Goal: Task Accomplishment & Management: Use online tool/utility

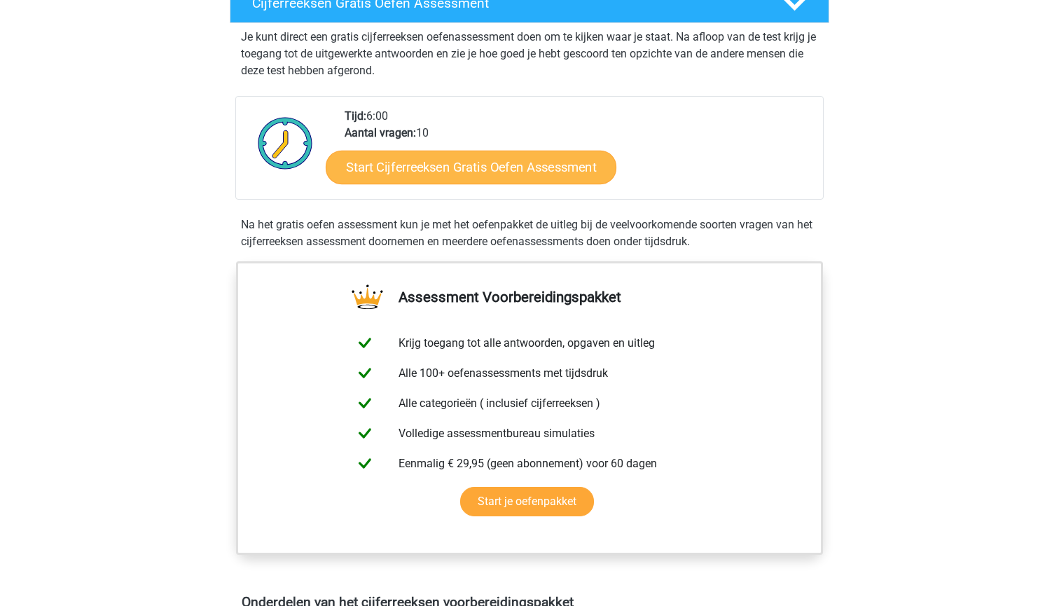
scroll to position [264, 0]
click at [404, 178] on link "Start Cijferreeksen Gratis Oefen Assessment" at bounding box center [471, 167] width 291 height 34
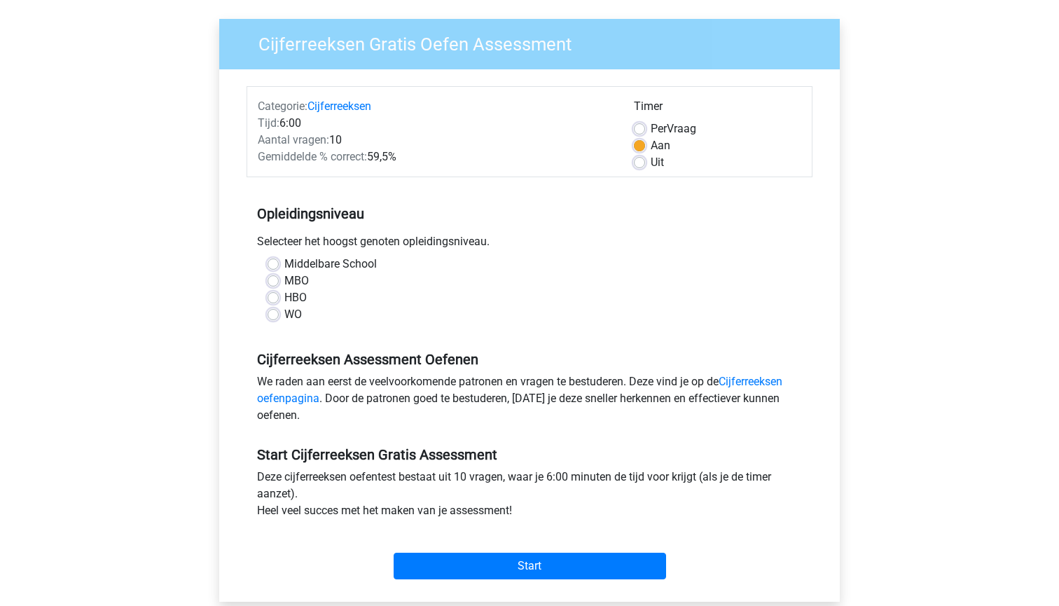
scroll to position [111, 0]
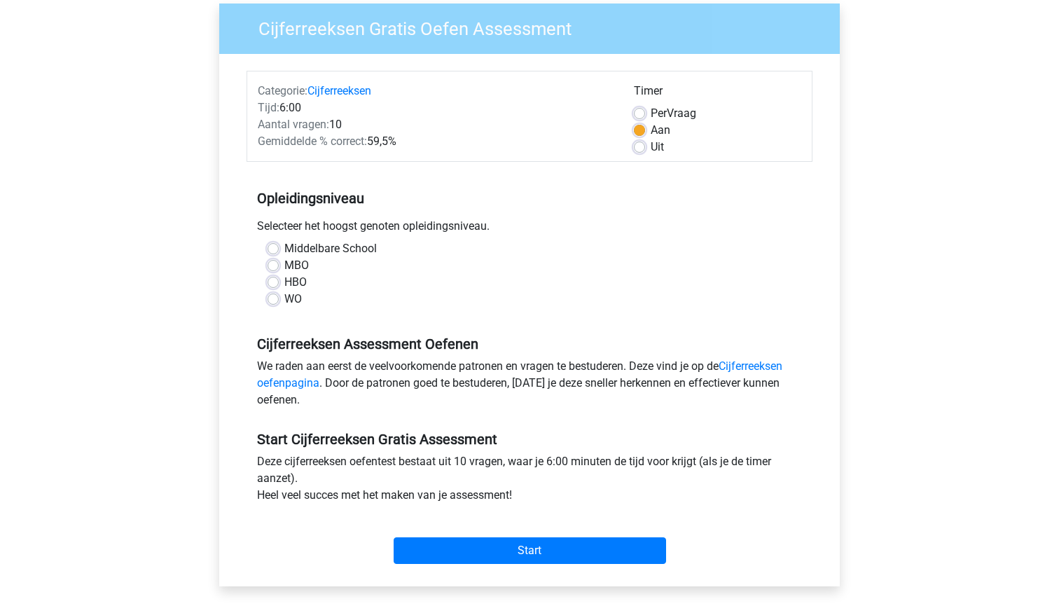
click at [284, 268] on label "MBO" at bounding box center [296, 265] width 25 height 17
click at [274, 268] on input "MBO" at bounding box center [272, 264] width 11 height 14
radio input "true"
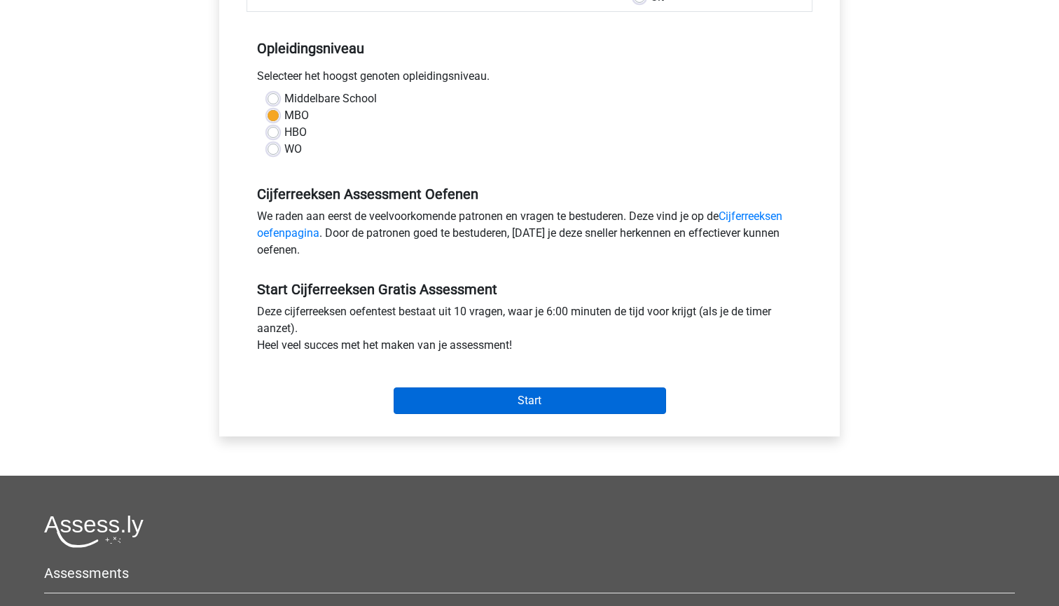
scroll to position [263, 0]
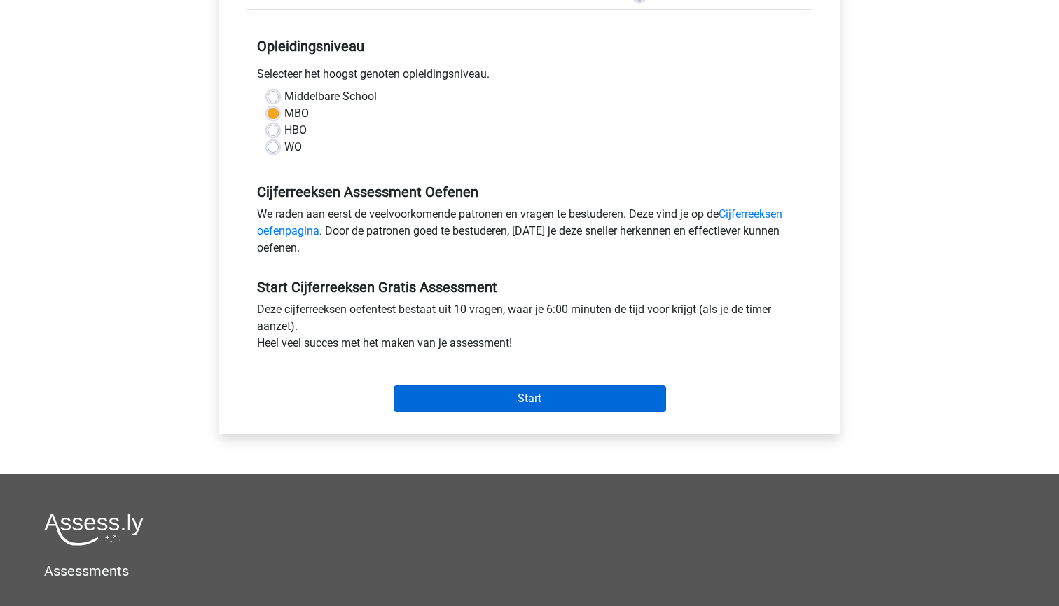
click at [498, 397] on input "Start" at bounding box center [529, 398] width 272 height 27
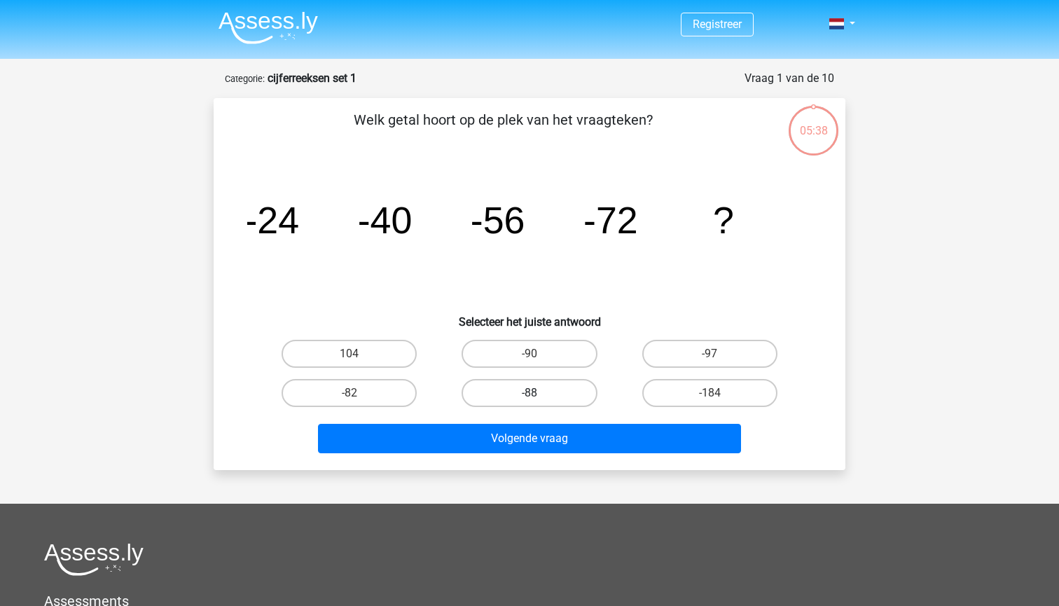
click at [504, 396] on label "-88" at bounding box center [528, 393] width 135 height 28
click at [529, 396] on input "-88" at bounding box center [533, 397] width 9 height 9
radio input "true"
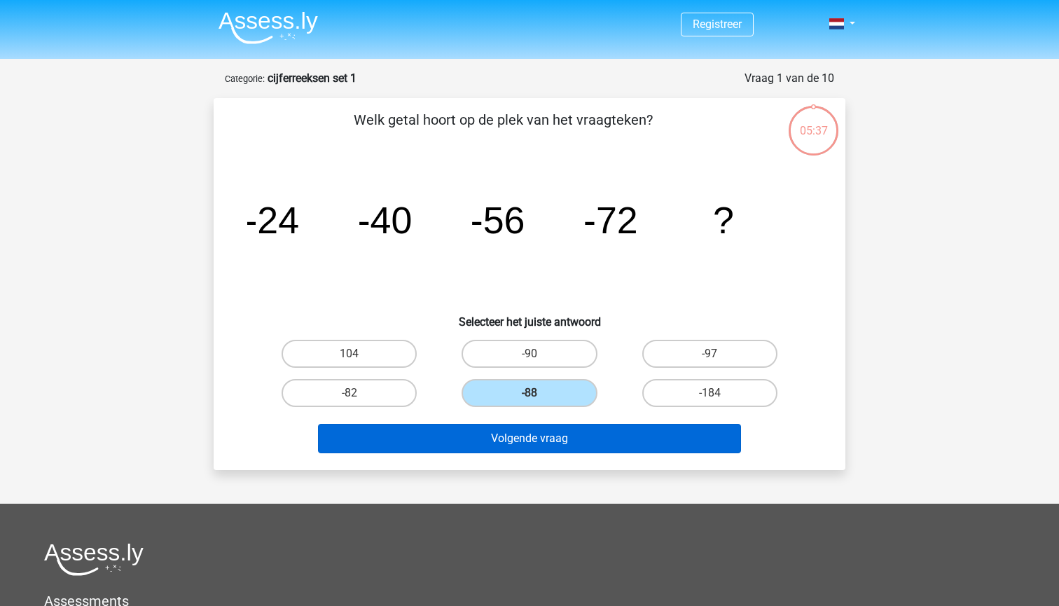
click at [509, 440] on button "Volgende vraag" at bounding box center [530, 438] width 424 height 29
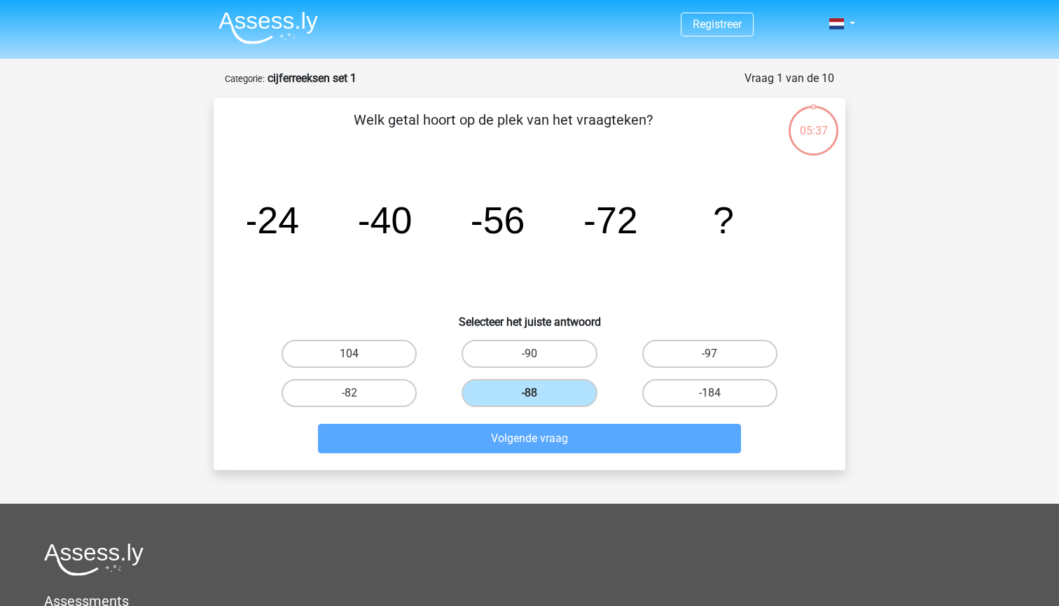
scroll to position [70, 0]
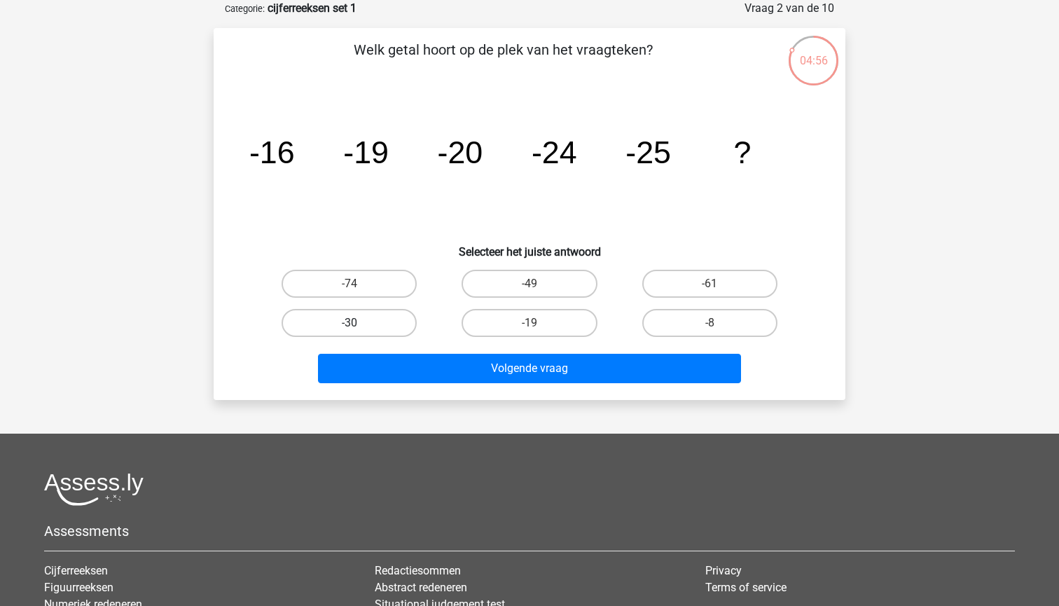
click at [358, 319] on label "-30" at bounding box center [348, 323] width 135 height 28
click at [358, 323] on input "-30" at bounding box center [353, 327] width 9 height 9
radio input "true"
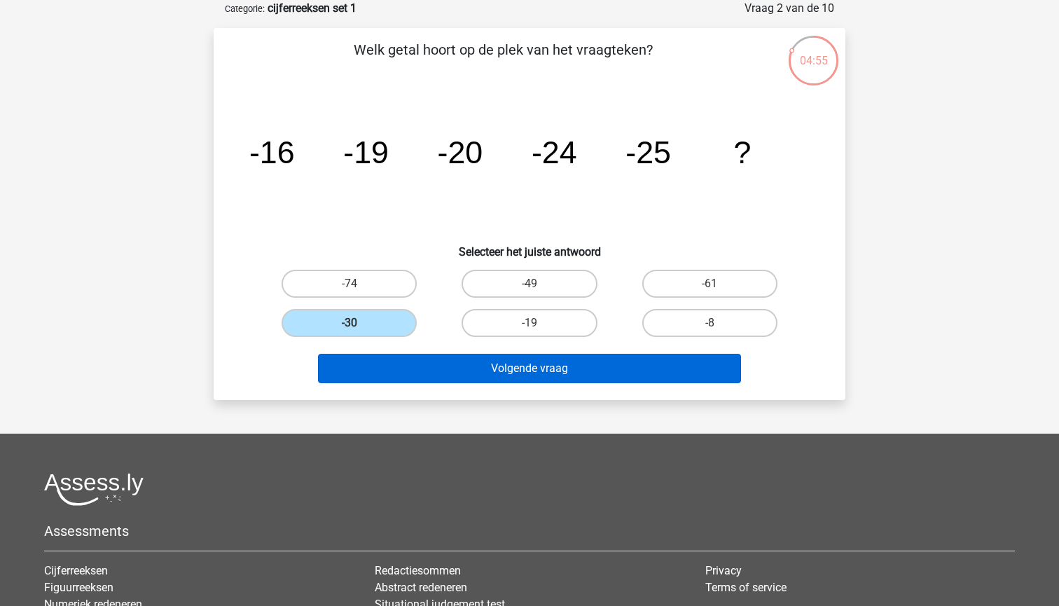
click at [478, 367] on button "Volgende vraag" at bounding box center [530, 368] width 424 height 29
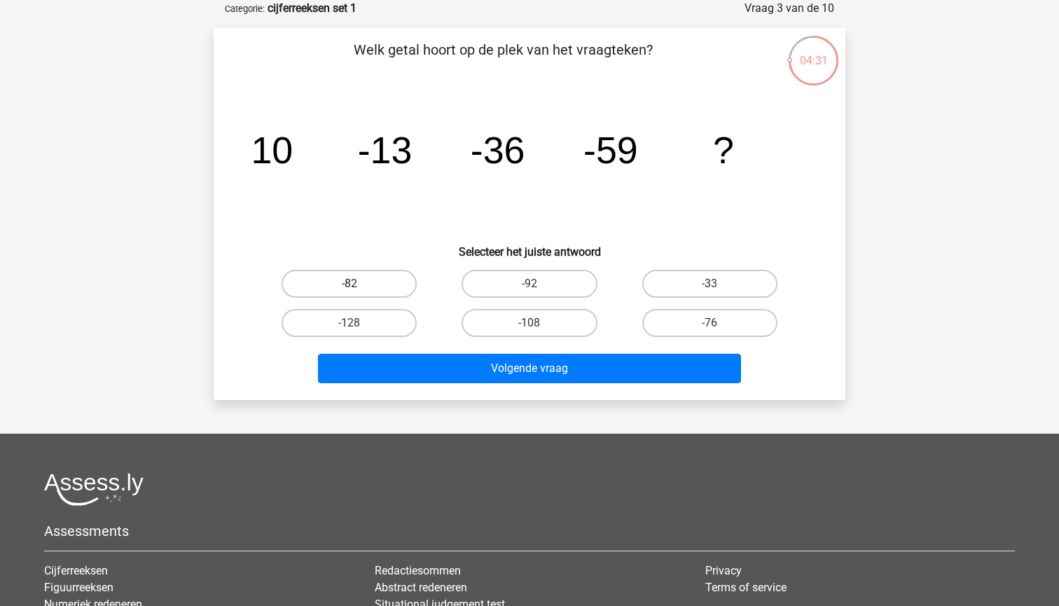
click at [374, 286] on label "-82" at bounding box center [348, 284] width 135 height 28
click at [358, 286] on input "-82" at bounding box center [353, 288] width 9 height 9
radio input "true"
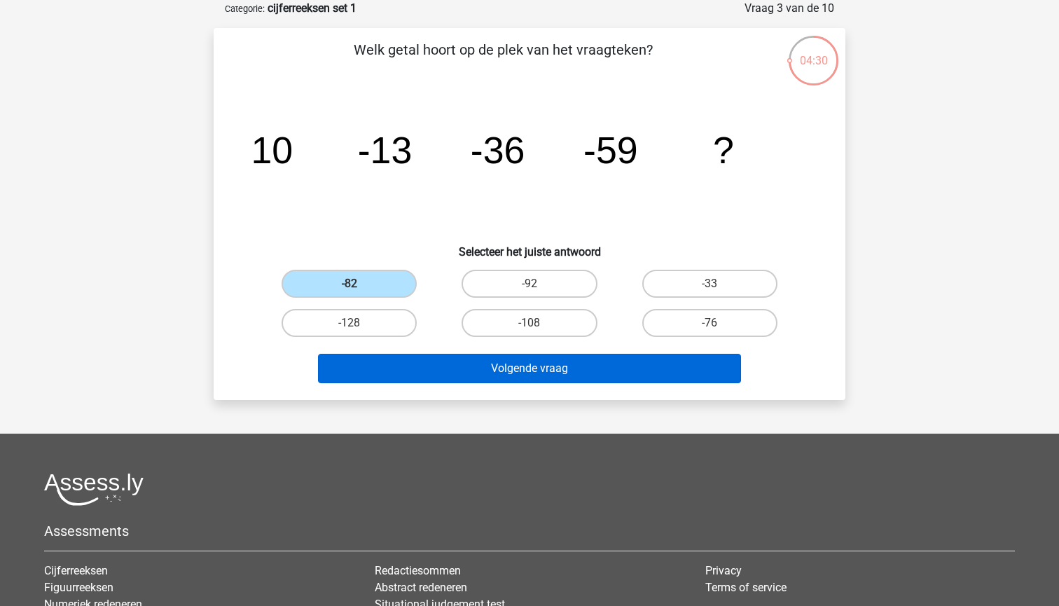
click at [514, 363] on button "Volgende vraag" at bounding box center [530, 368] width 424 height 29
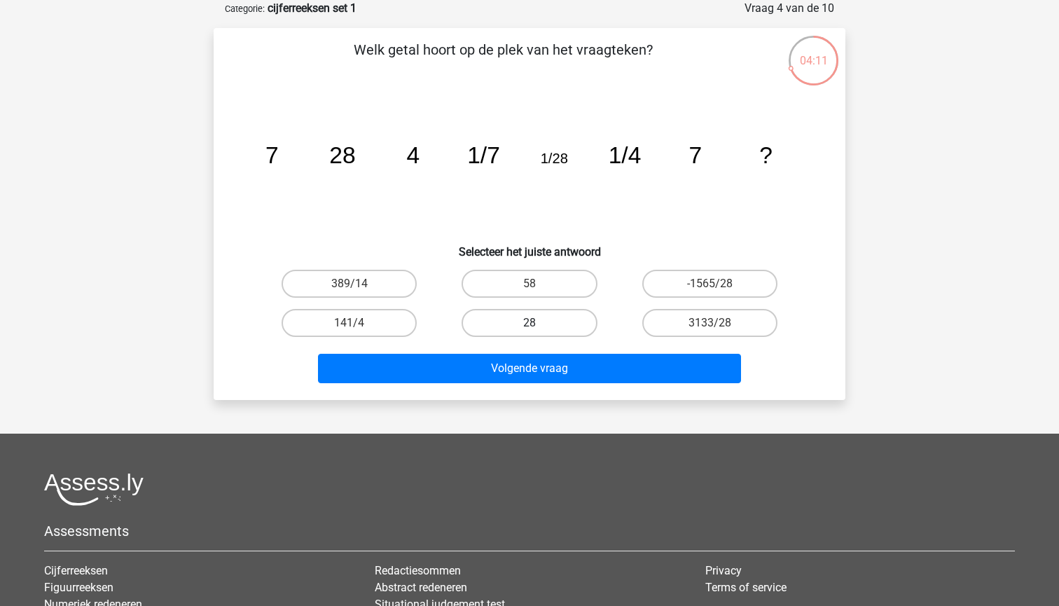
click at [516, 326] on label "28" at bounding box center [528, 323] width 135 height 28
click at [529, 326] on input "28" at bounding box center [533, 327] width 9 height 9
radio input "true"
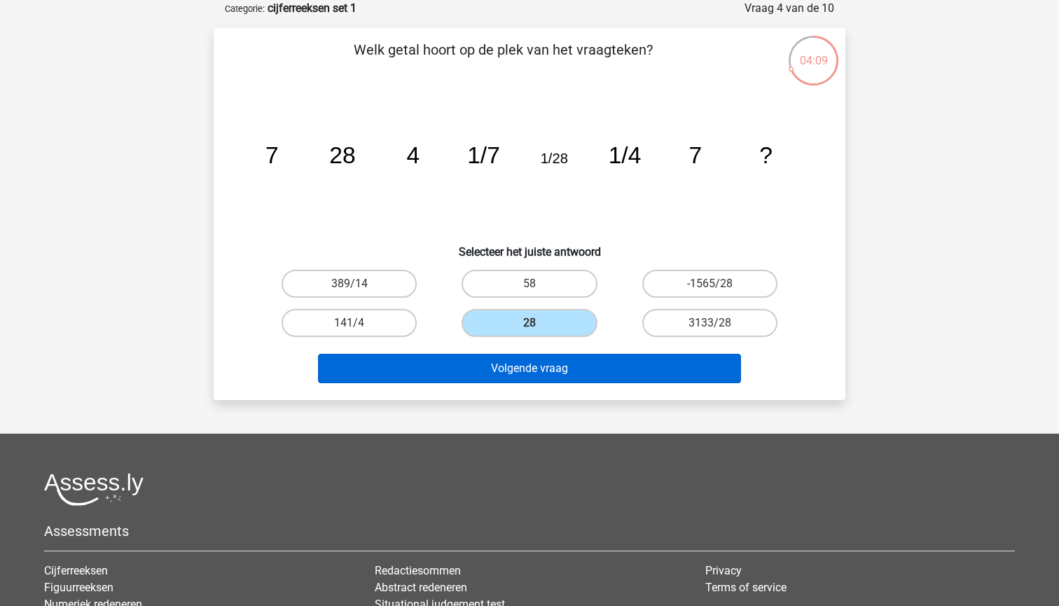
click at [514, 368] on button "Volgende vraag" at bounding box center [530, 368] width 424 height 29
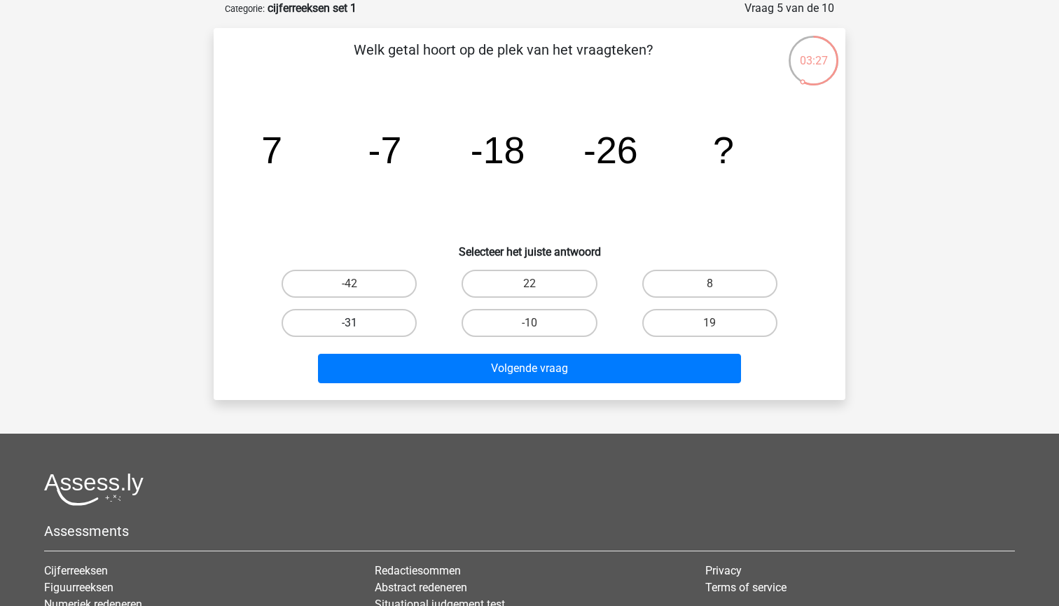
click at [326, 319] on label "-31" at bounding box center [348, 323] width 135 height 28
click at [349, 323] on input "-31" at bounding box center [353, 327] width 9 height 9
radio input "true"
click at [533, 323] on input "-10" at bounding box center [533, 327] width 9 height 9
radio input "true"
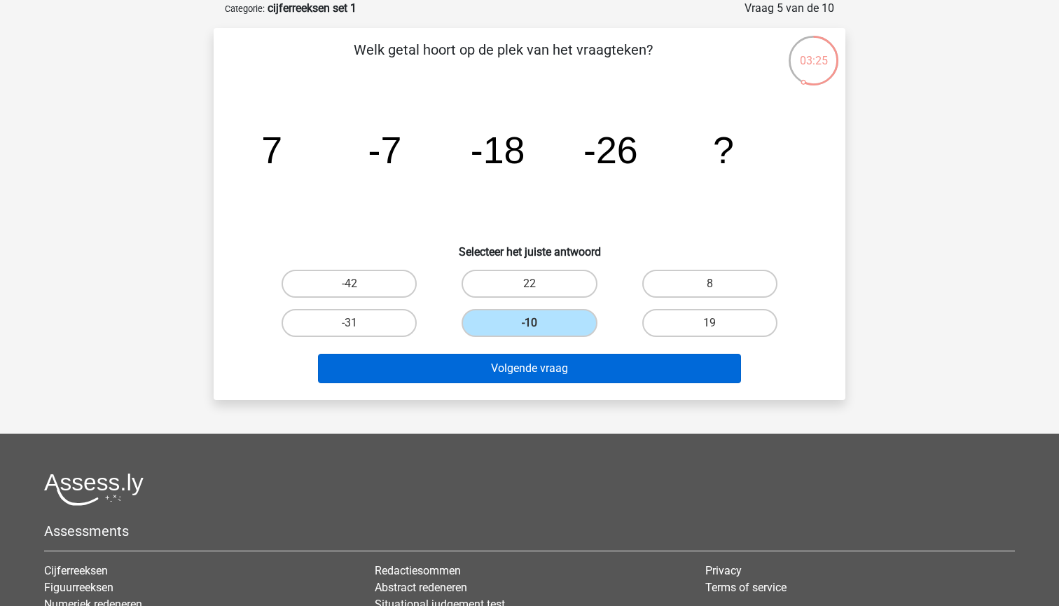
click at [520, 361] on button "Volgende vraag" at bounding box center [530, 368] width 424 height 29
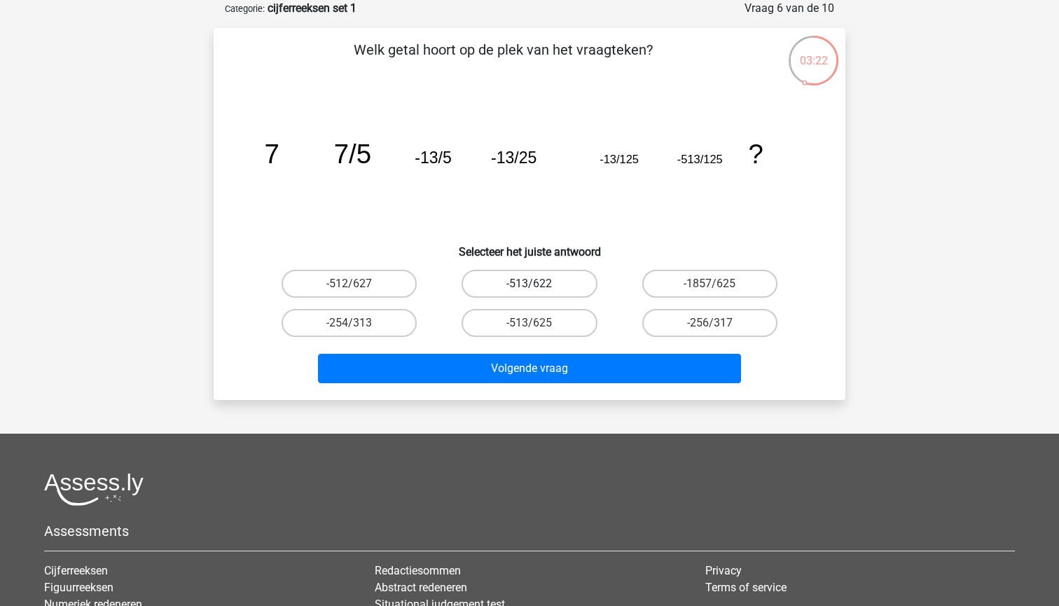
click at [556, 270] on label "-513/622" at bounding box center [528, 284] width 135 height 28
click at [538, 284] on input "-513/622" at bounding box center [533, 288] width 9 height 9
radio input "true"
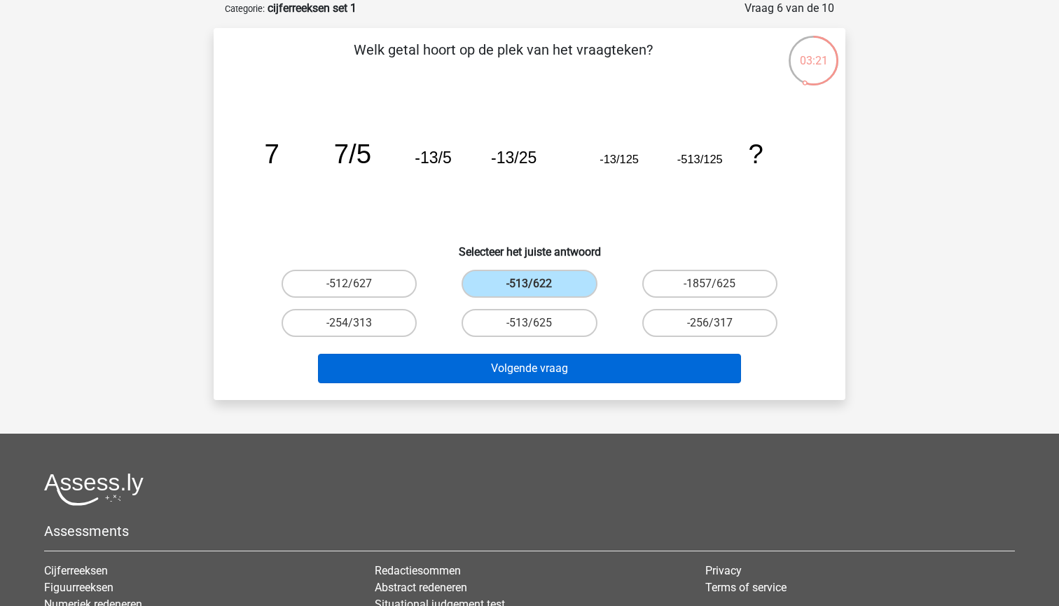
click at [513, 361] on button "Volgende vraag" at bounding box center [530, 368] width 424 height 29
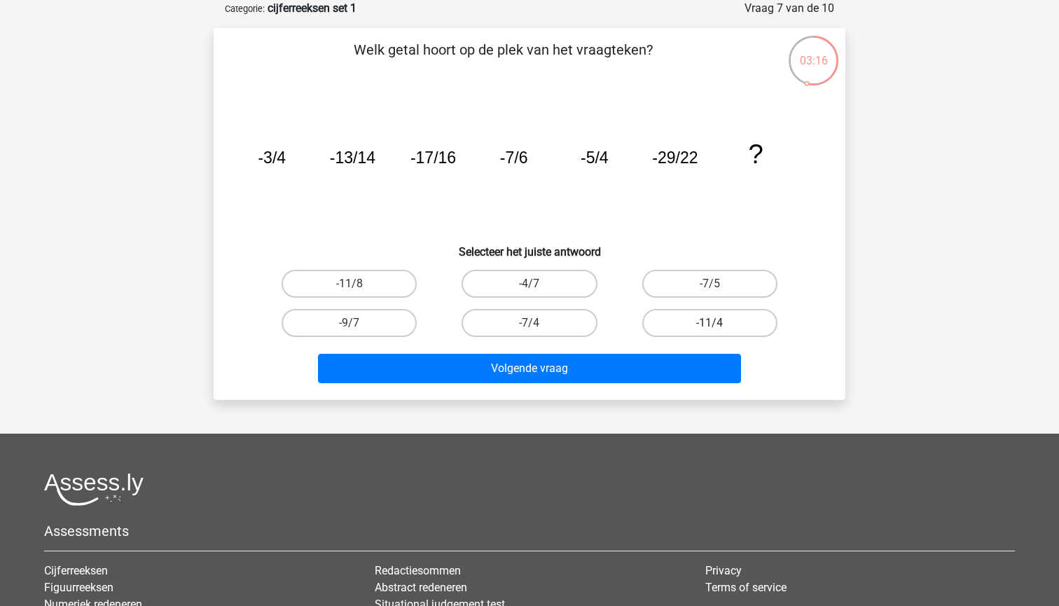
click at [698, 313] on label "-11/4" at bounding box center [709, 323] width 135 height 28
click at [709, 323] on input "-11/4" at bounding box center [713, 327] width 9 height 9
radio input "true"
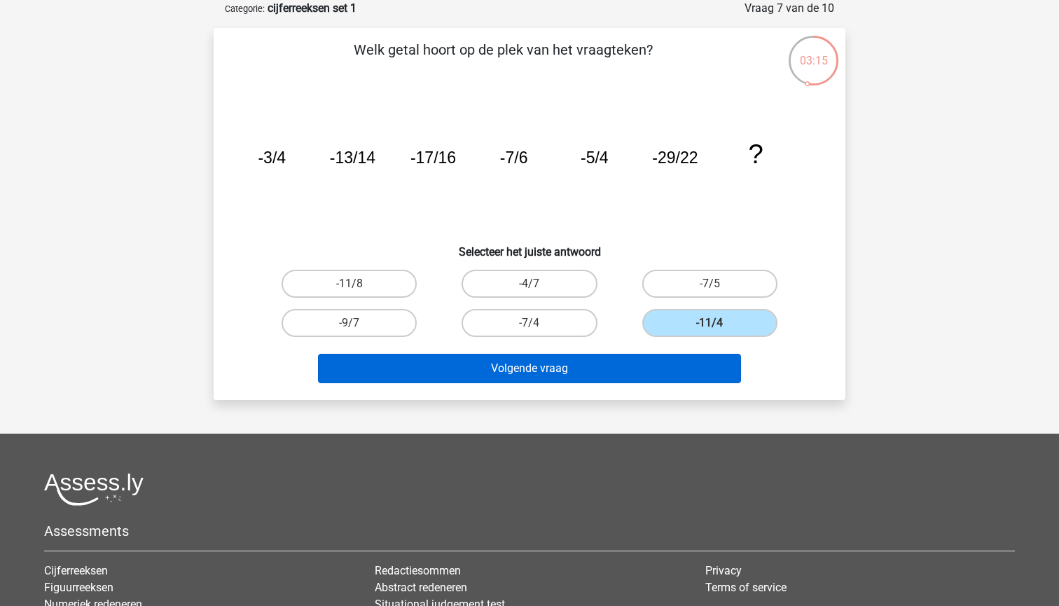
click at [554, 369] on button "Volgende vraag" at bounding box center [530, 368] width 424 height 29
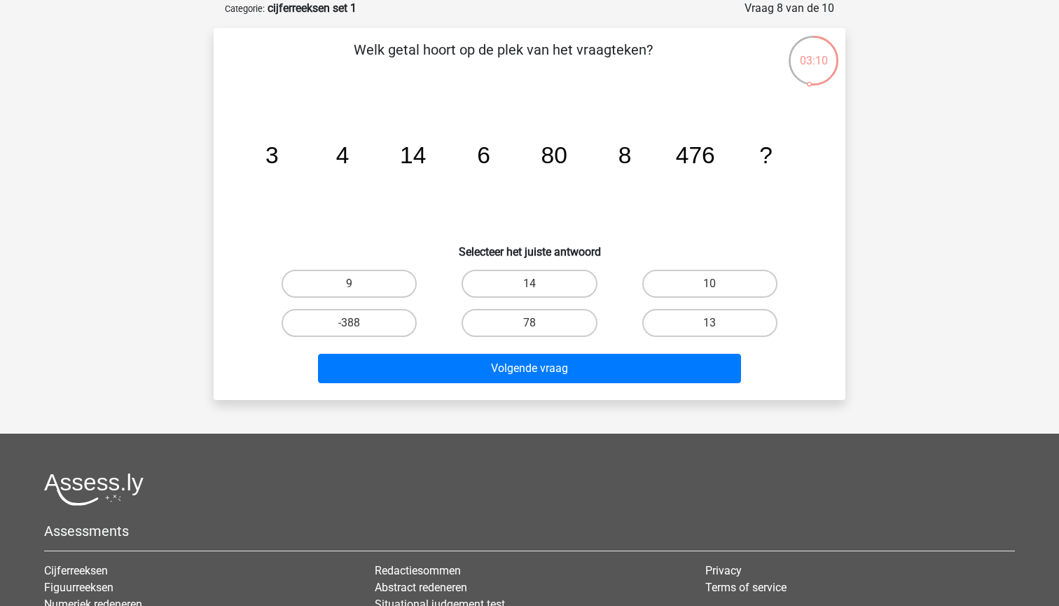
click at [349, 289] on input "9" at bounding box center [353, 288] width 9 height 9
radio input "true"
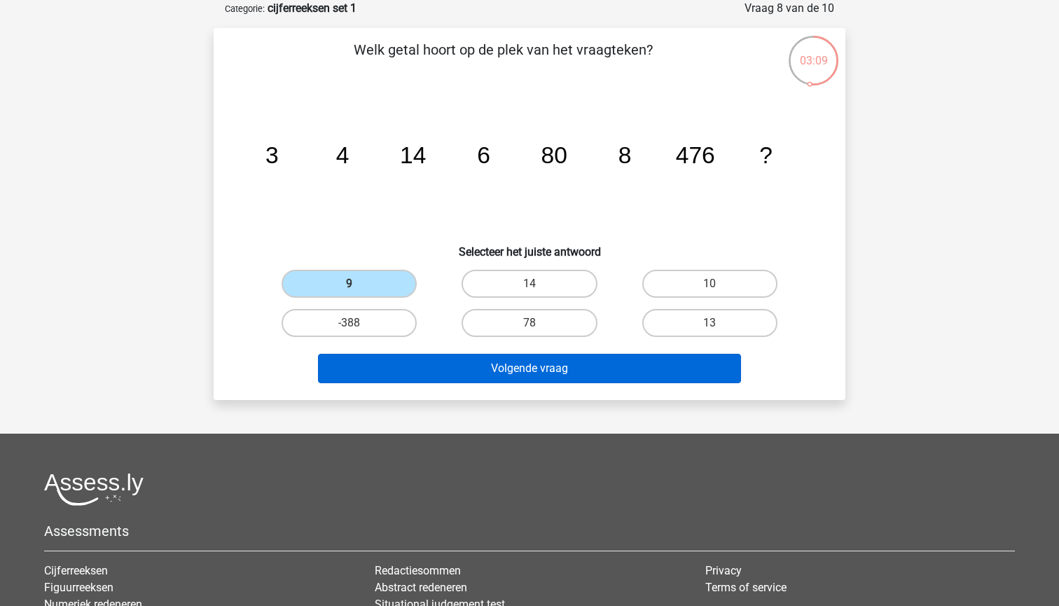
click at [475, 363] on button "Volgende vraag" at bounding box center [530, 368] width 424 height 29
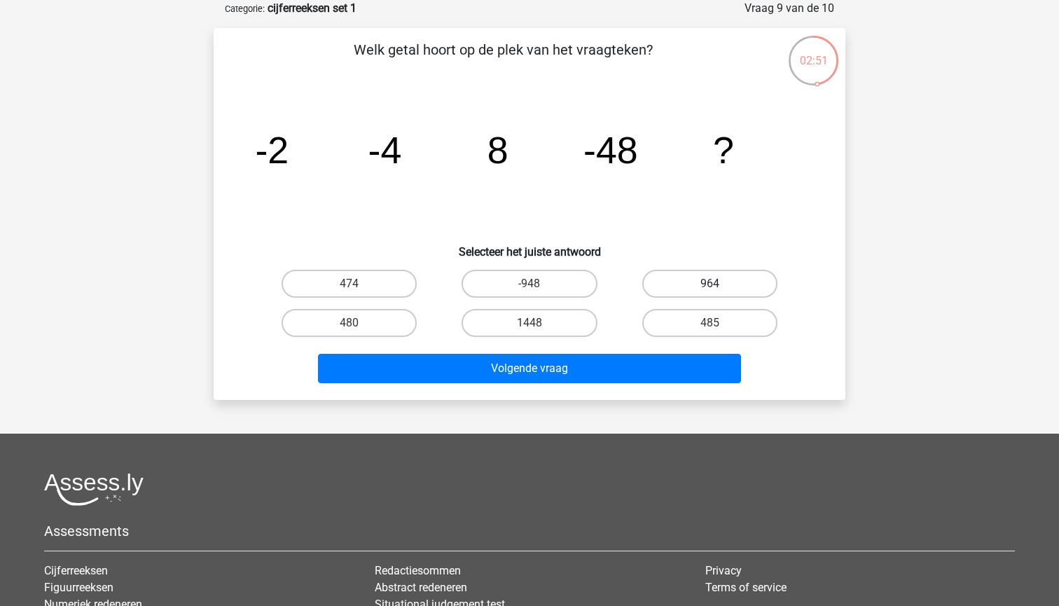
click at [680, 285] on label "964" at bounding box center [709, 284] width 135 height 28
click at [709, 285] on input "964" at bounding box center [713, 288] width 9 height 9
radio input "true"
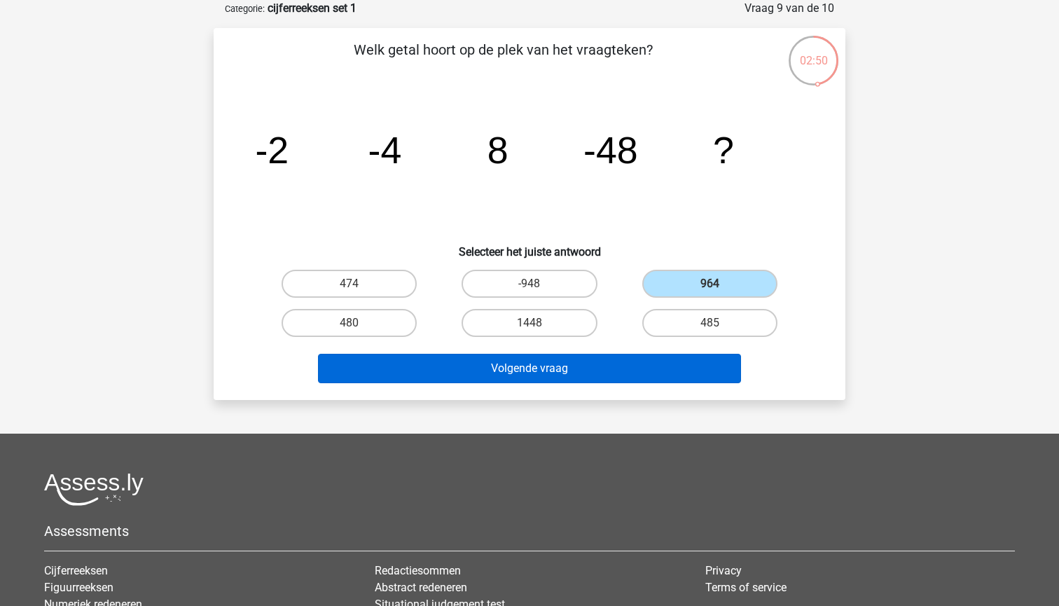
click at [524, 365] on button "Volgende vraag" at bounding box center [530, 368] width 424 height 29
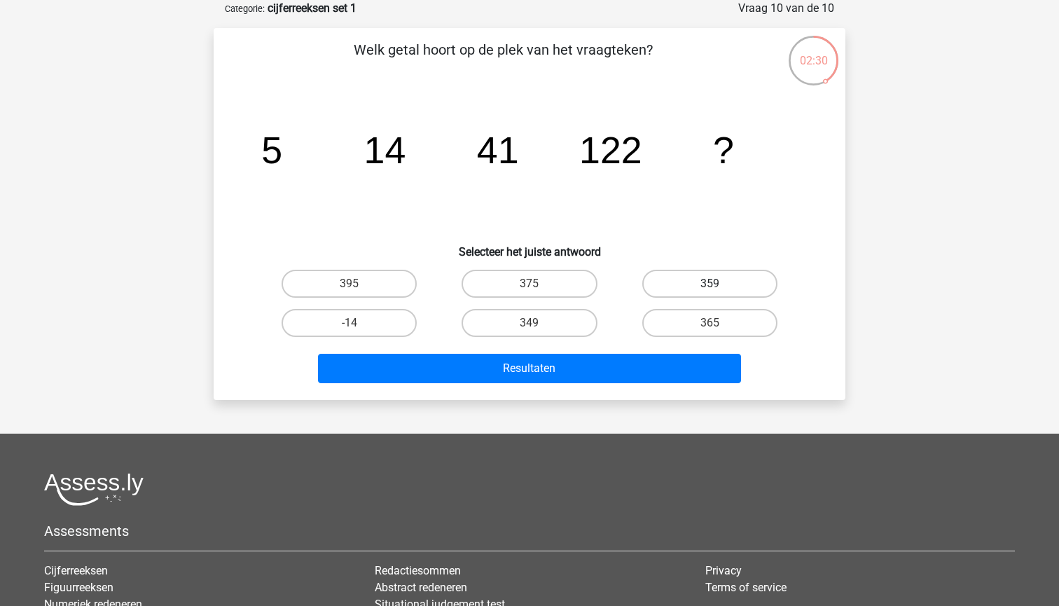
click at [690, 284] on label "359" at bounding box center [709, 284] width 135 height 28
click at [709, 284] on input "359" at bounding box center [713, 288] width 9 height 9
radio input "true"
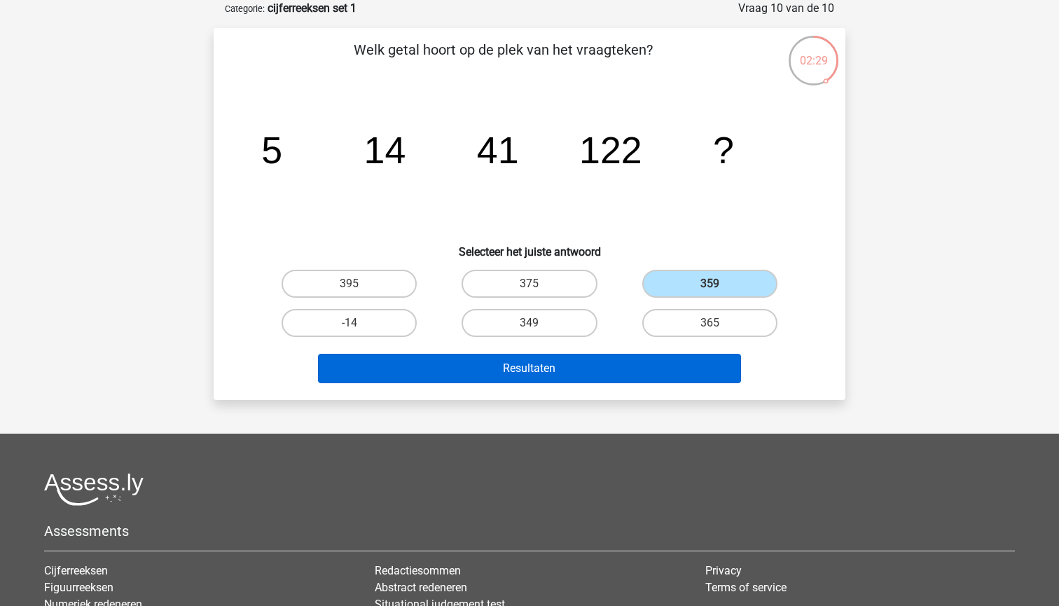
click at [552, 375] on button "Resultaten" at bounding box center [530, 368] width 424 height 29
